Goal: Transaction & Acquisition: Download file/media

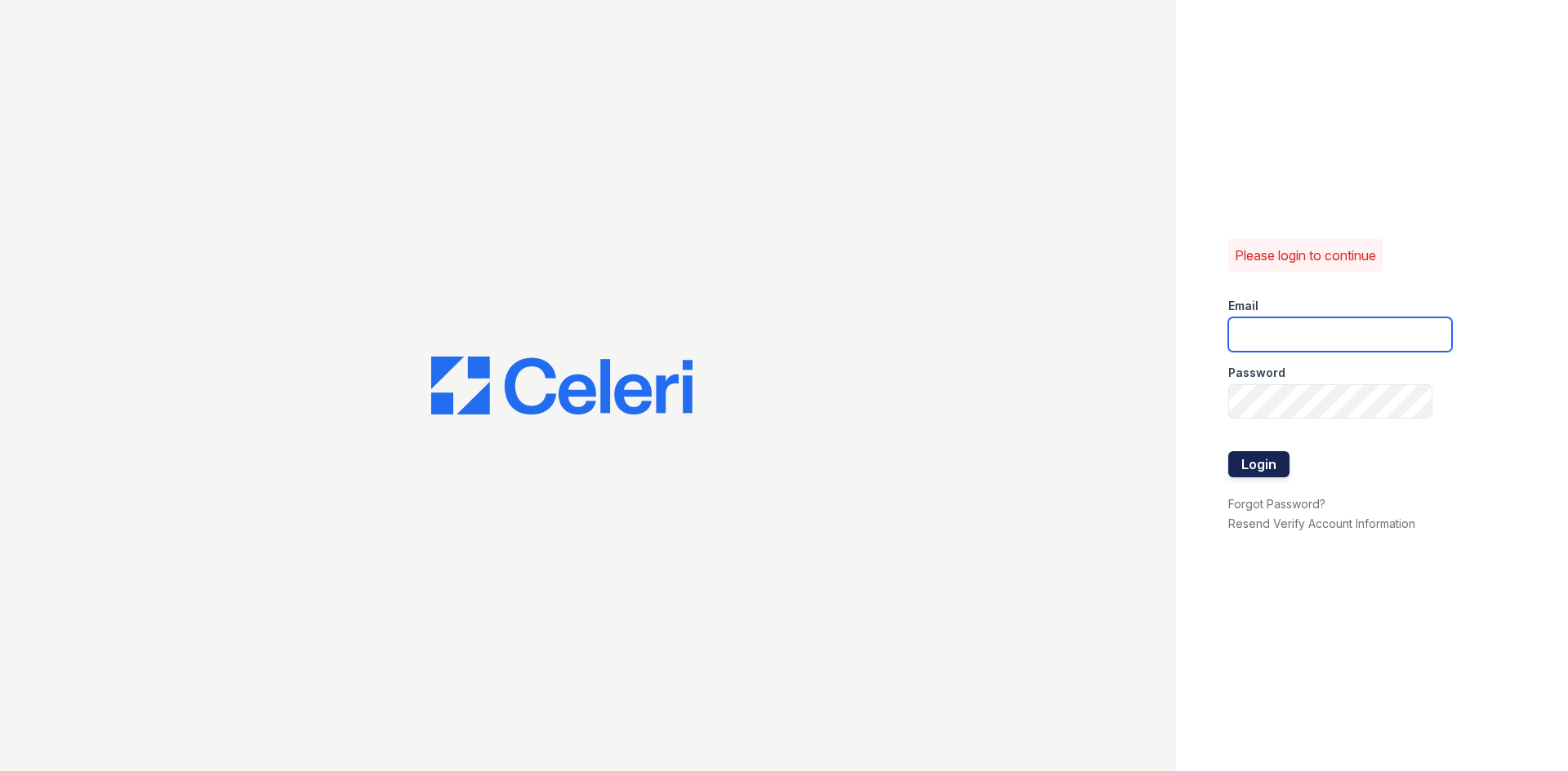
type input "tierini@mmgmgt.com"
click at [1270, 472] on button "Login" at bounding box center [1258, 463] width 61 height 26
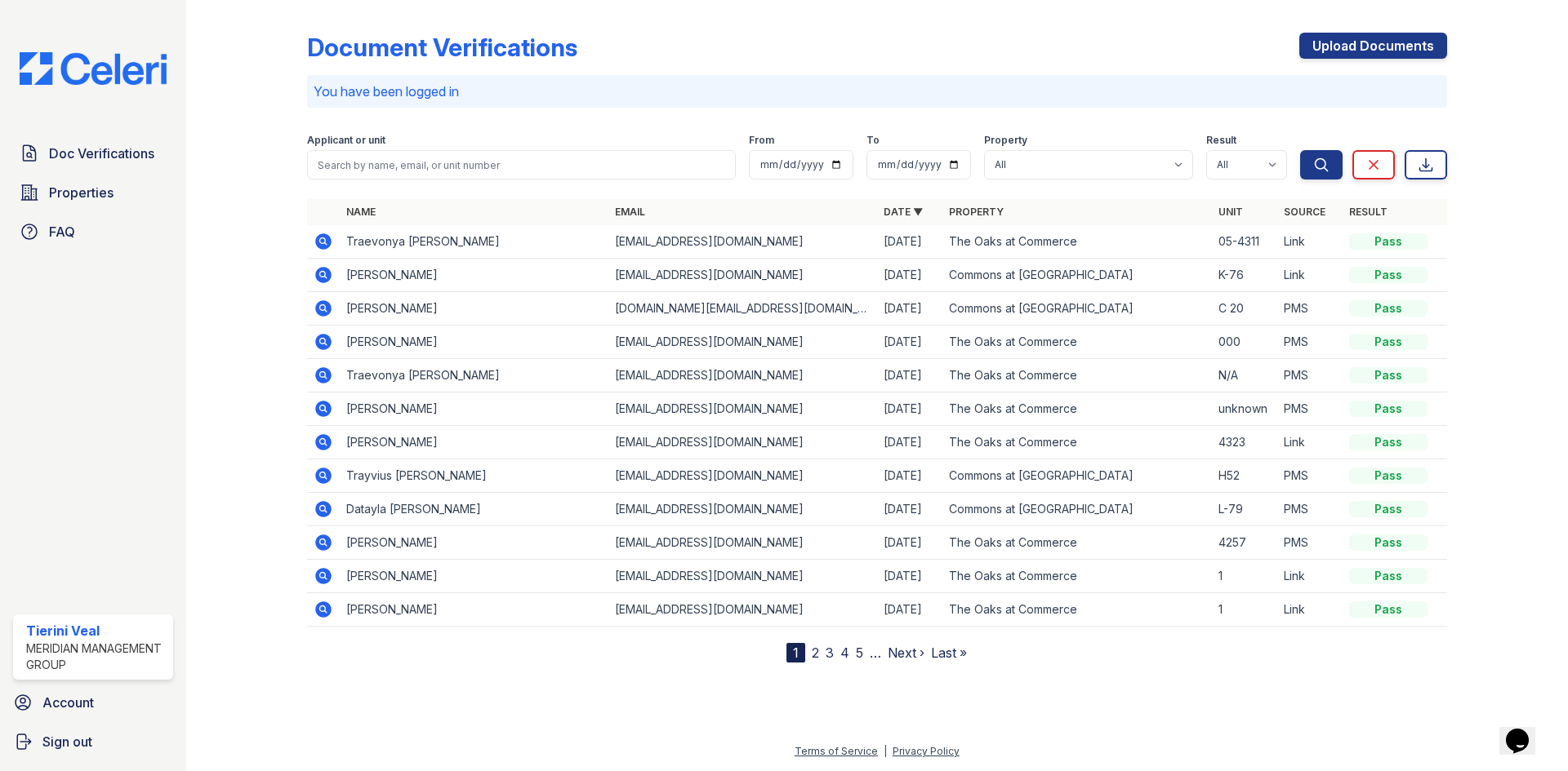
click at [326, 238] on icon at bounding box center [323, 241] width 16 height 16
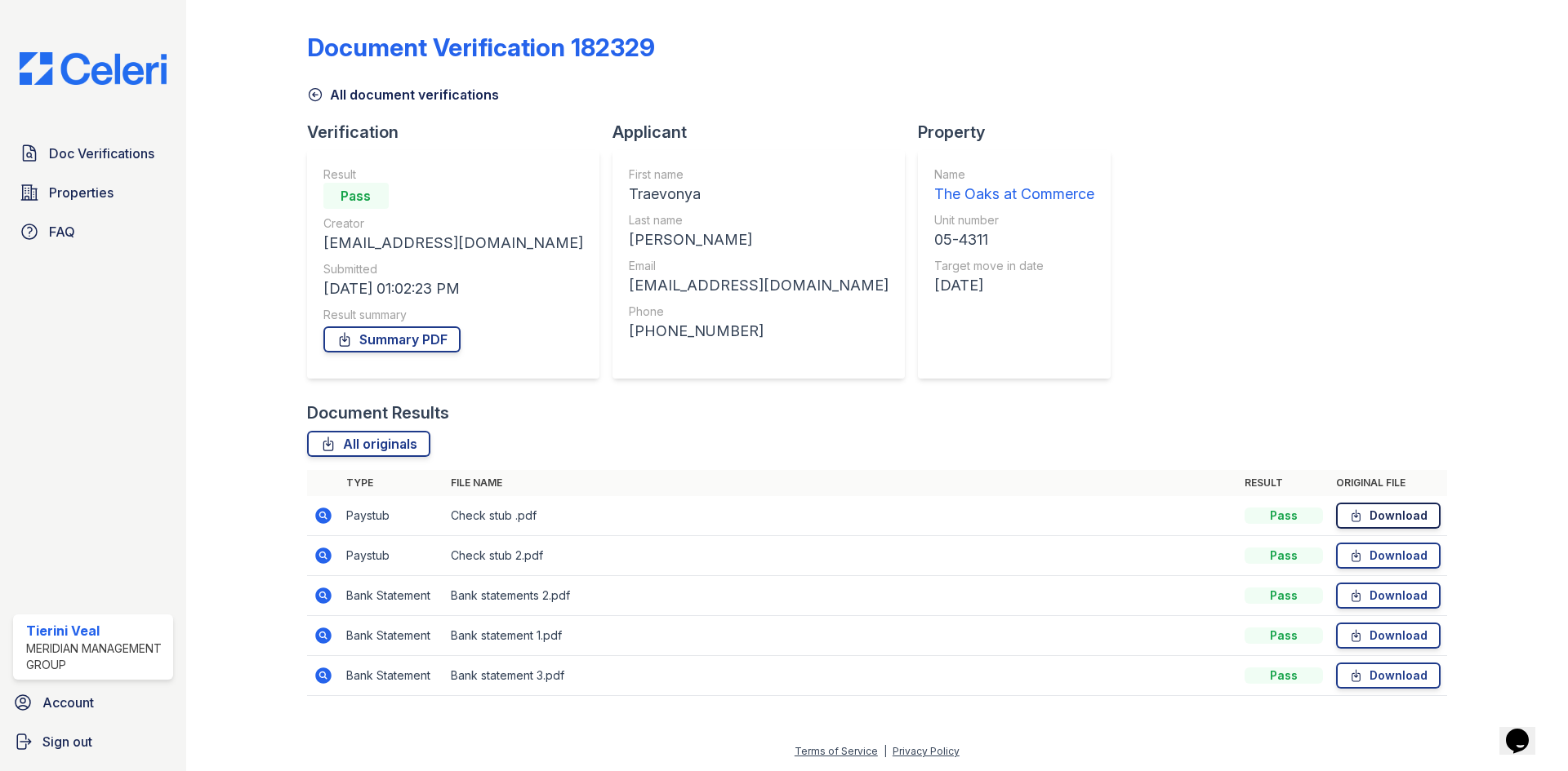
click at [1401, 509] on link "Download" at bounding box center [1388, 516] width 105 height 26
click at [1394, 600] on link "Download" at bounding box center [1388, 595] width 105 height 26
